Goal: Task Accomplishment & Management: Complete application form

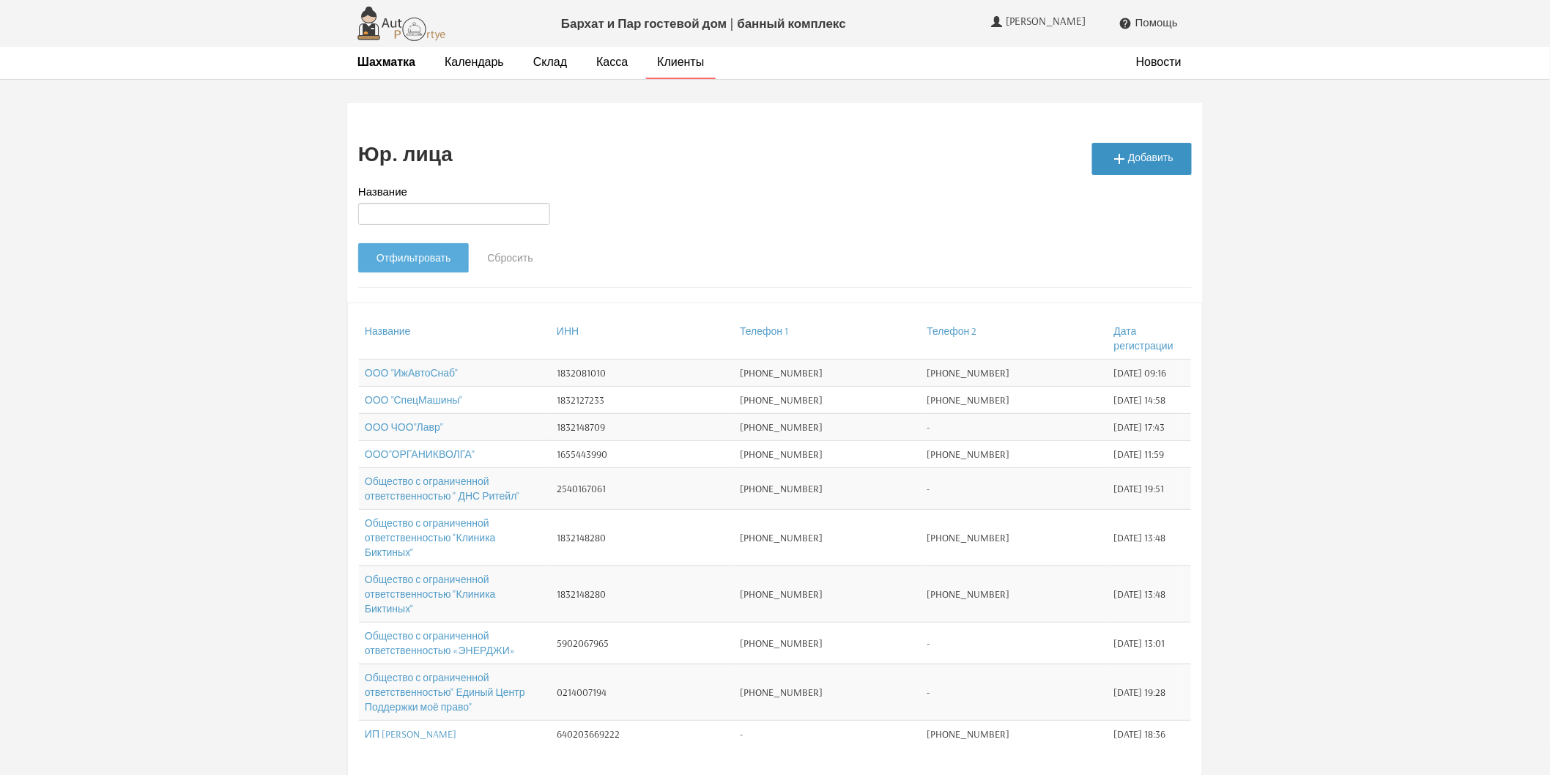
click at [1157, 154] on link " Добавить" at bounding box center [1142, 159] width 100 height 32
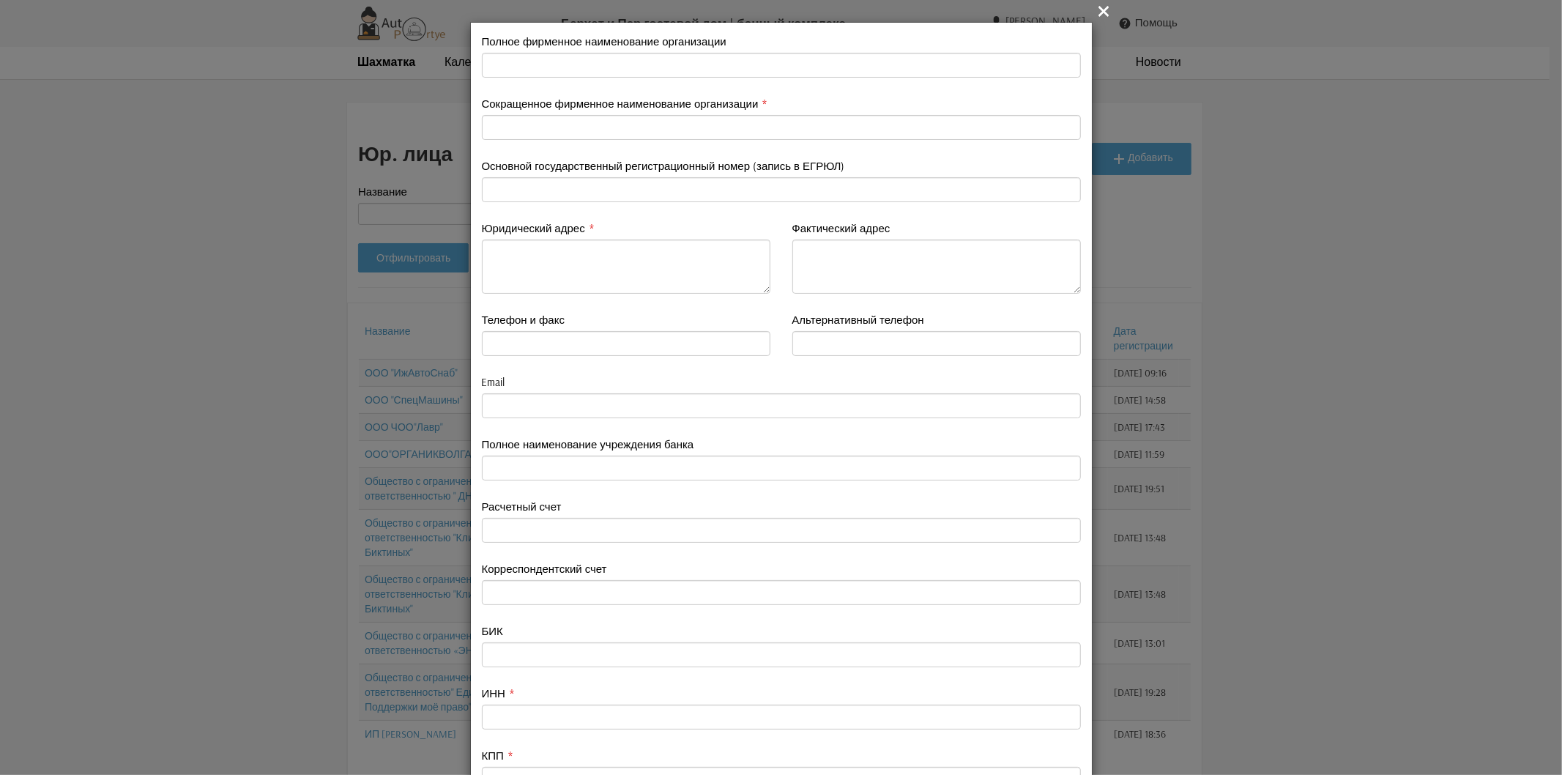
click at [1101, 9] on icon "" at bounding box center [1105, 11] width 18 height 18
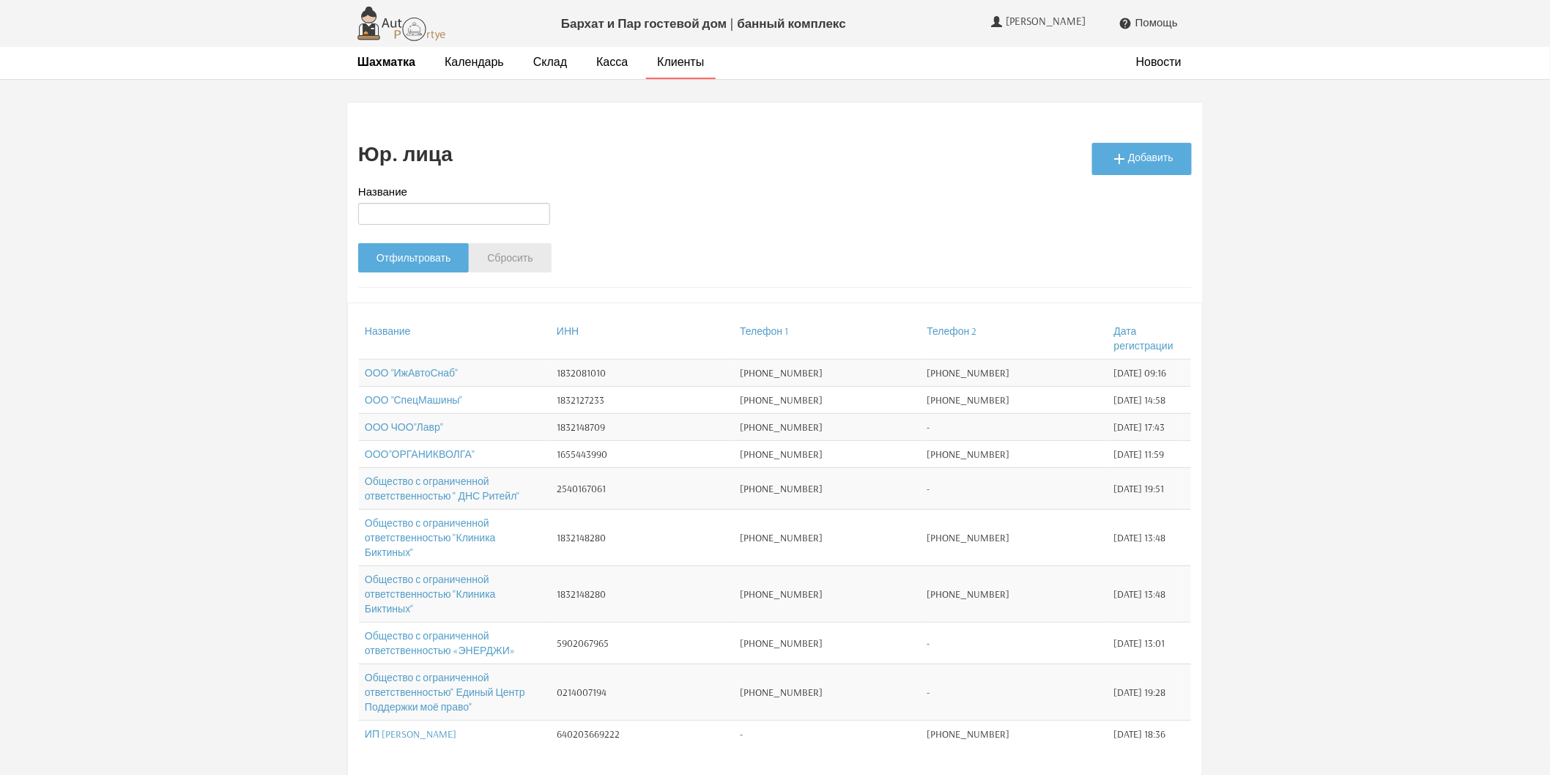
click at [500, 259] on link "Сбросить" at bounding box center [510, 257] width 82 height 29
click at [391, 61] on strong "Шахматка" at bounding box center [386, 61] width 58 height 15
